Goal: Task Accomplishment & Management: Manage account settings

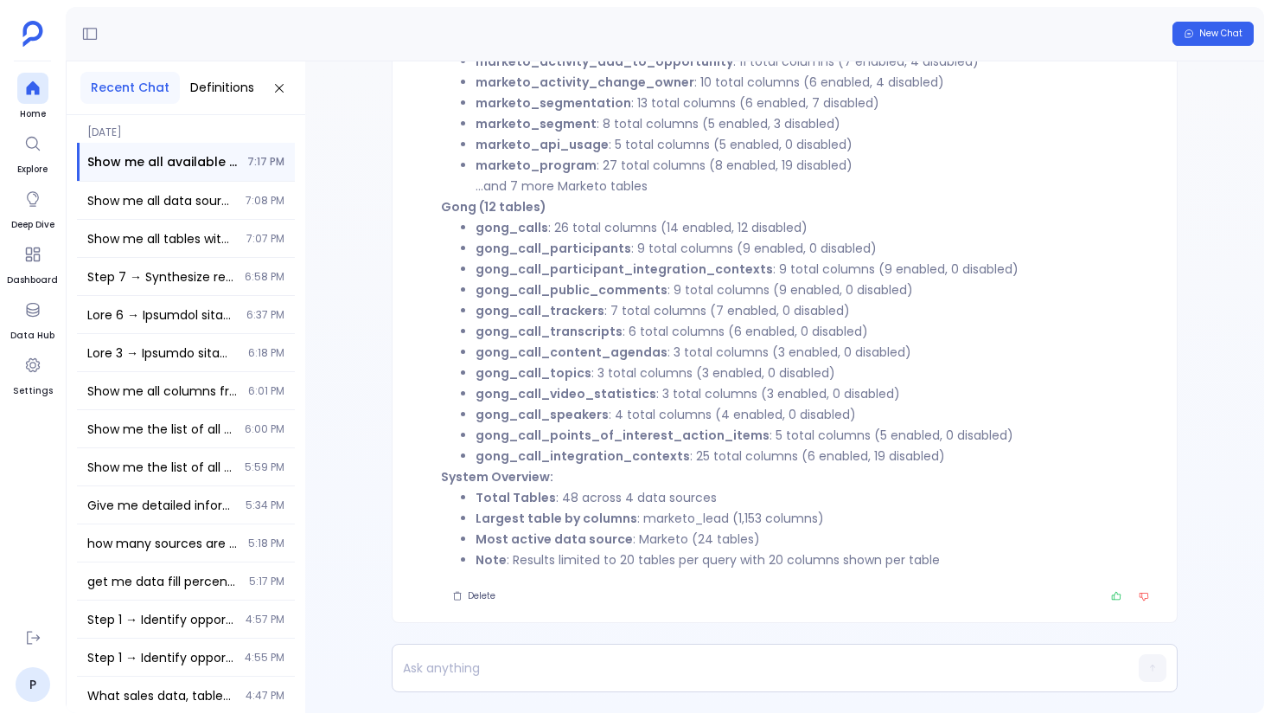
scroll to position [-72, 0]
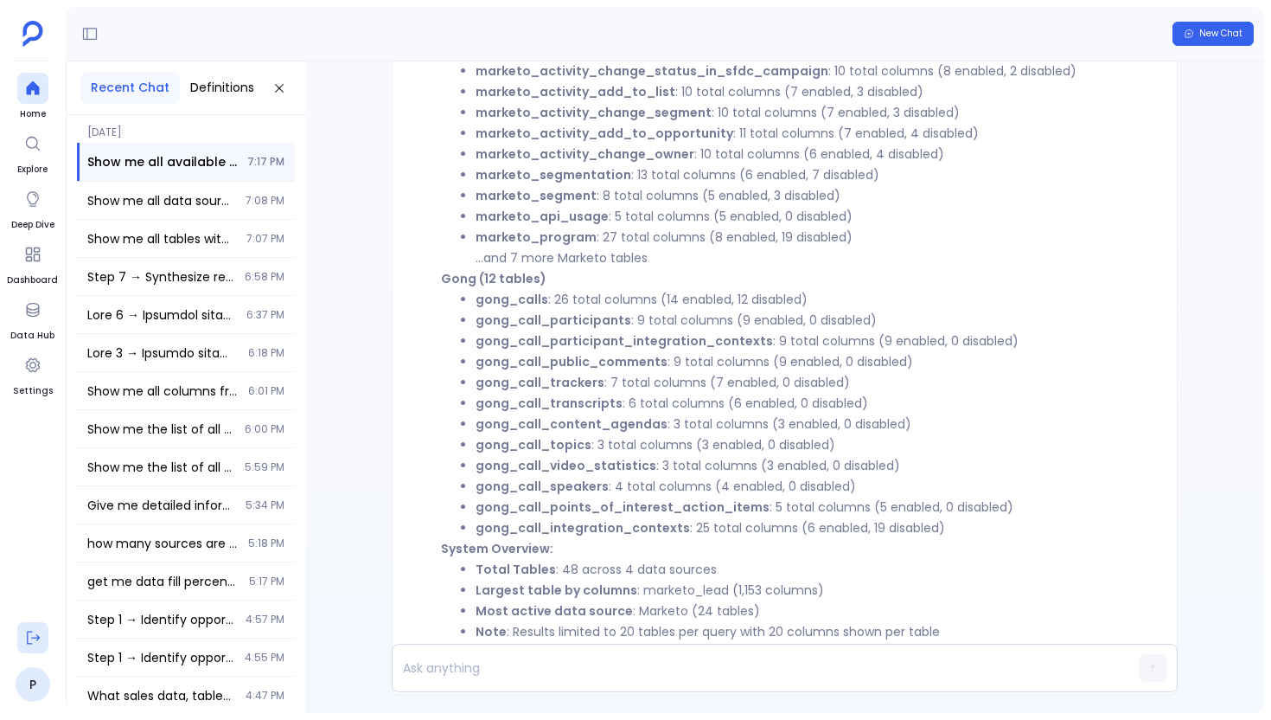
click at [30, 640] on icon at bounding box center [32, 637] width 17 height 17
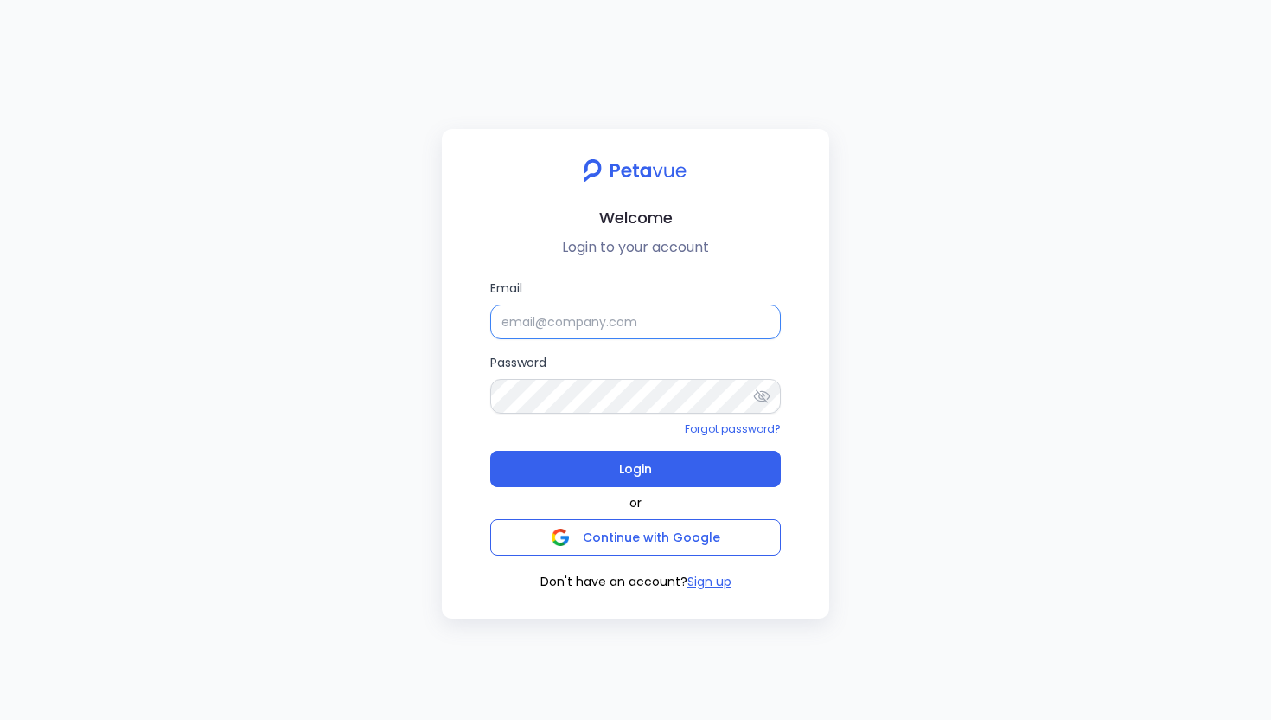
click at [556, 328] on input "Email" at bounding box center [635, 321] width 291 height 35
type input "[PERSON_NAME][EMAIL_ADDRESS][PERSON_NAME][DOMAIN_NAME]"
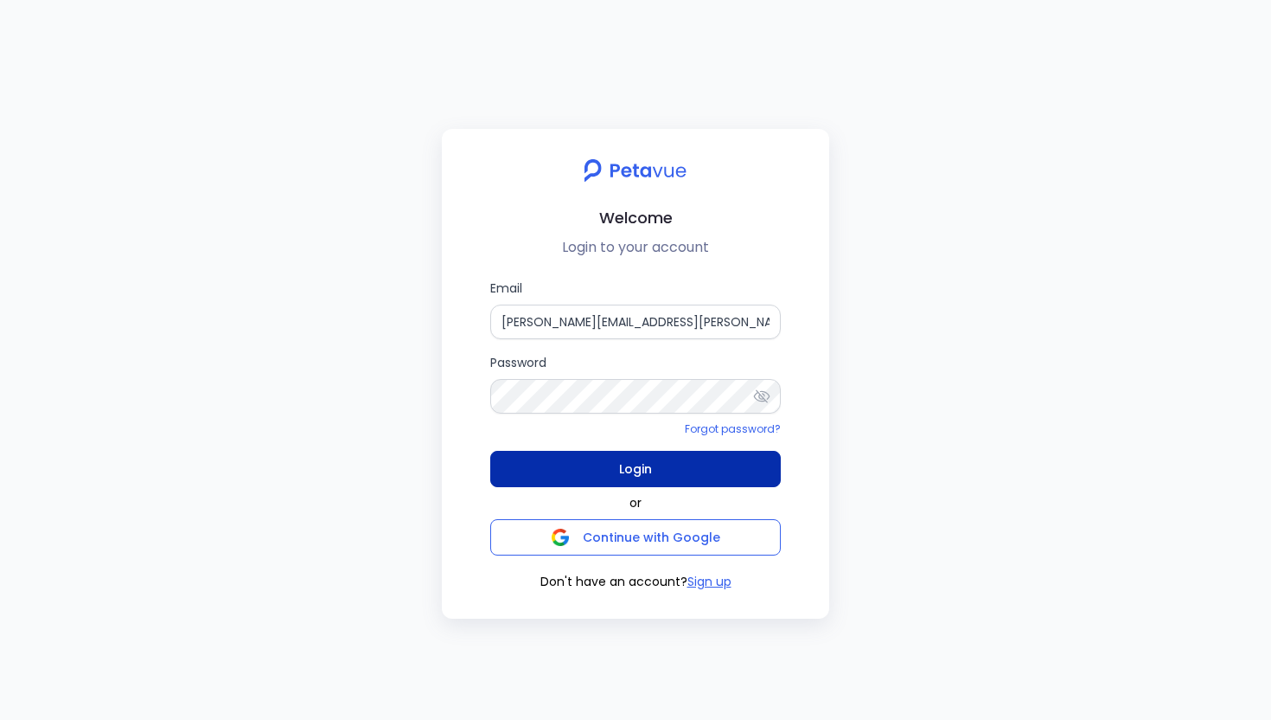
click at [596, 468] on button "Login" at bounding box center [635, 469] width 291 height 36
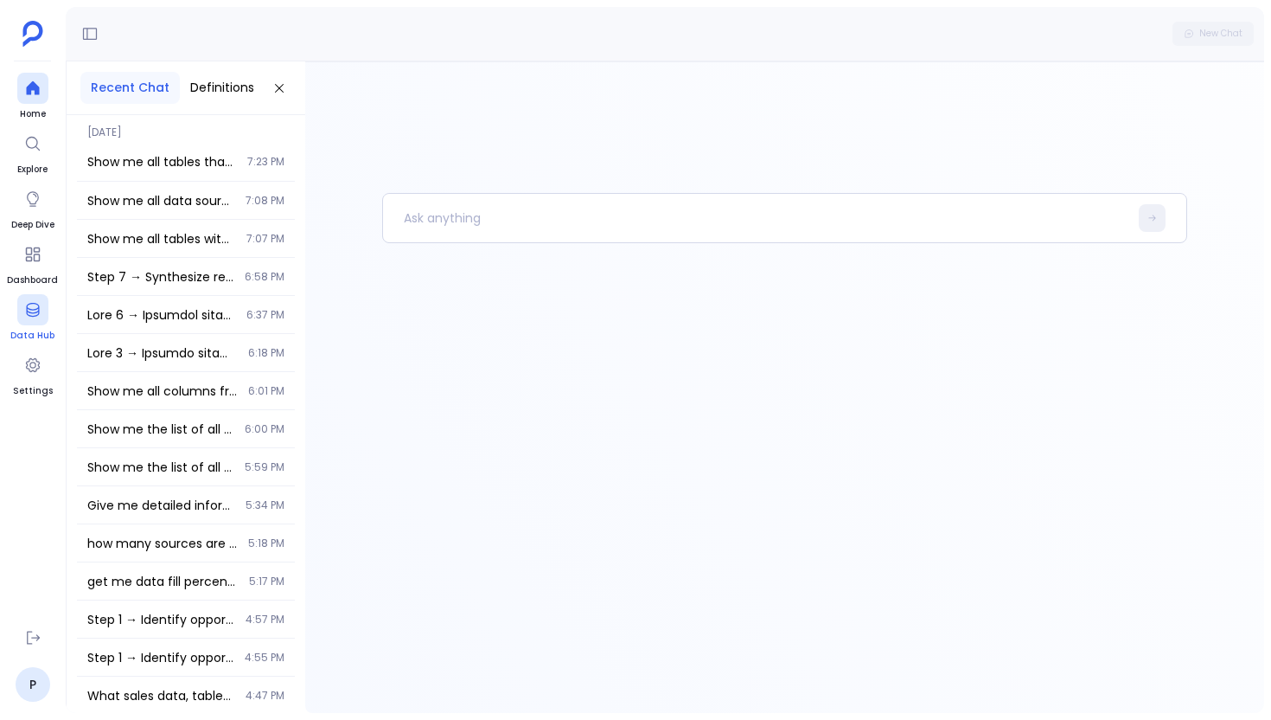
click at [45, 322] on div at bounding box center [32, 309] width 31 height 31
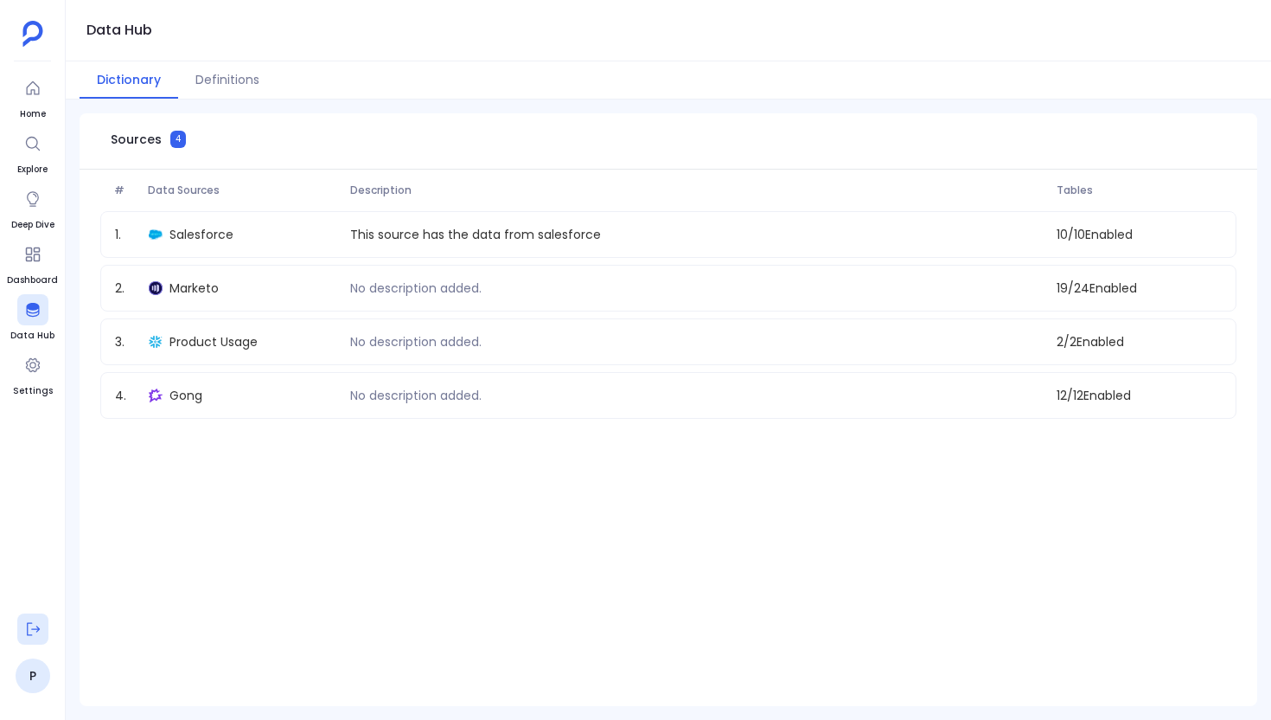
click at [36, 636] on icon at bounding box center [32, 628] width 17 height 17
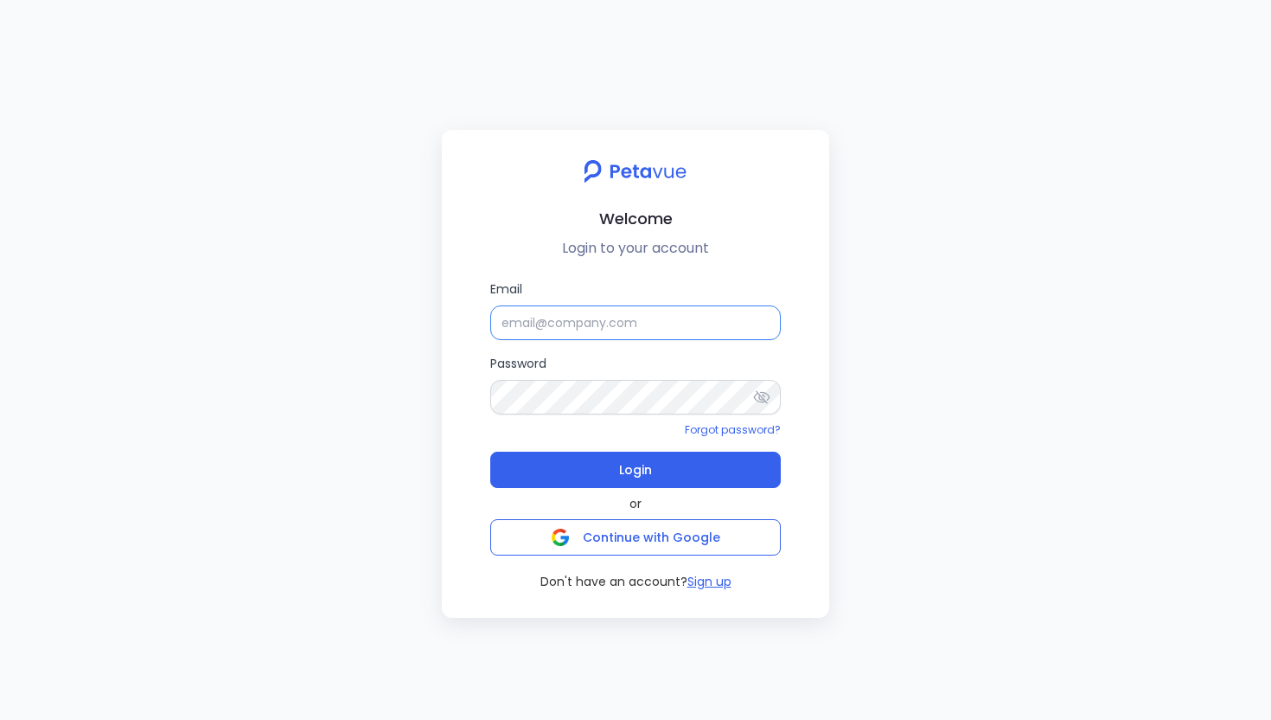
click at [521, 323] on input "Email" at bounding box center [635, 322] width 291 height 35
type input "[EMAIL_ADDRESS][DOMAIN_NAME]"
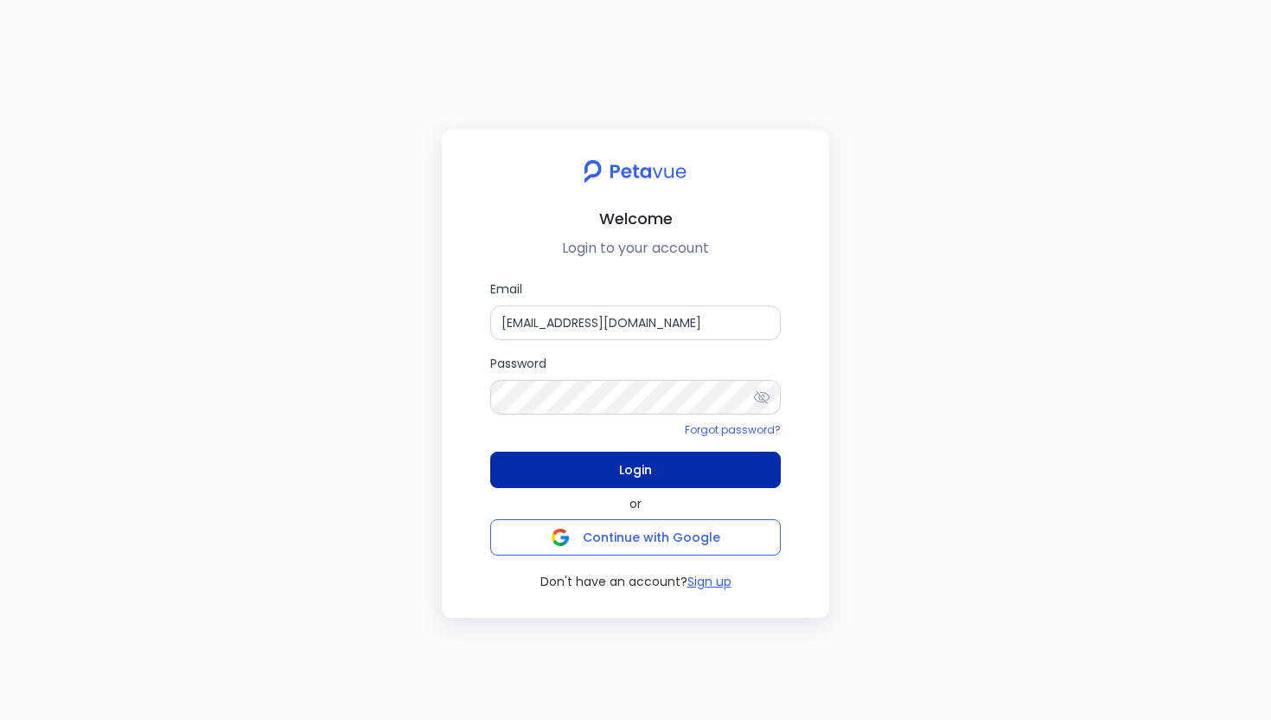
click at [660, 473] on button "Login" at bounding box center [635, 469] width 291 height 36
